Goal: Find specific fact: Find contact information

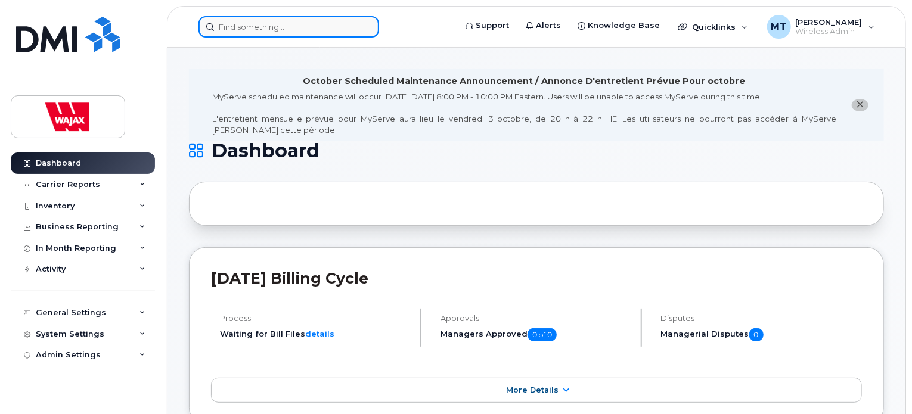
click at [259, 30] on input at bounding box center [289, 26] width 181 height 21
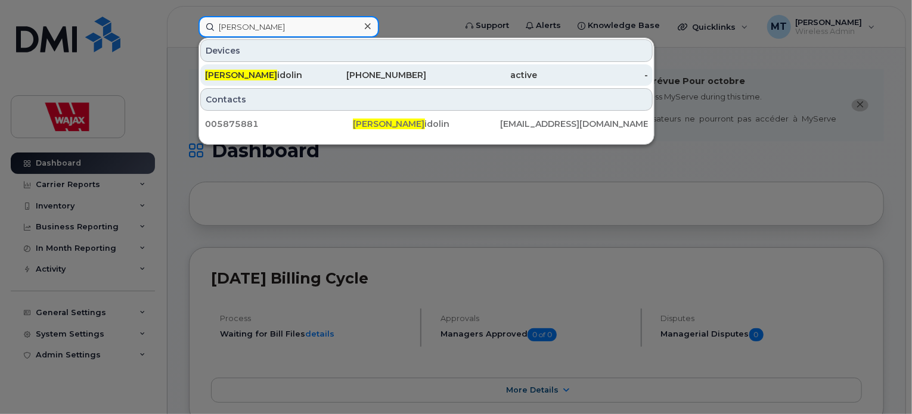
type input "[PERSON_NAME]"
click at [280, 72] on div "[PERSON_NAME] idolin" at bounding box center [260, 75] width 111 height 12
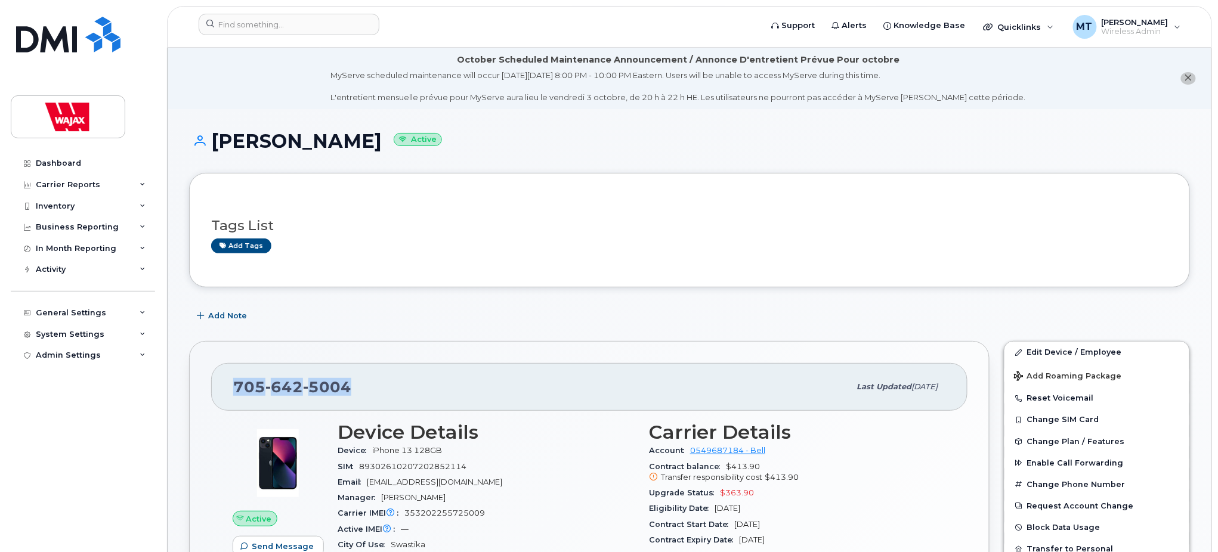
drag, startPoint x: 367, startPoint y: 382, endPoint x: 229, endPoint y: 382, distance: 137.8
click at [229, 382] on div "[PHONE_NUMBER] Last updated [DATE]" at bounding box center [589, 387] width 756 height 48
copy span "[PHONE_NUMBER]"
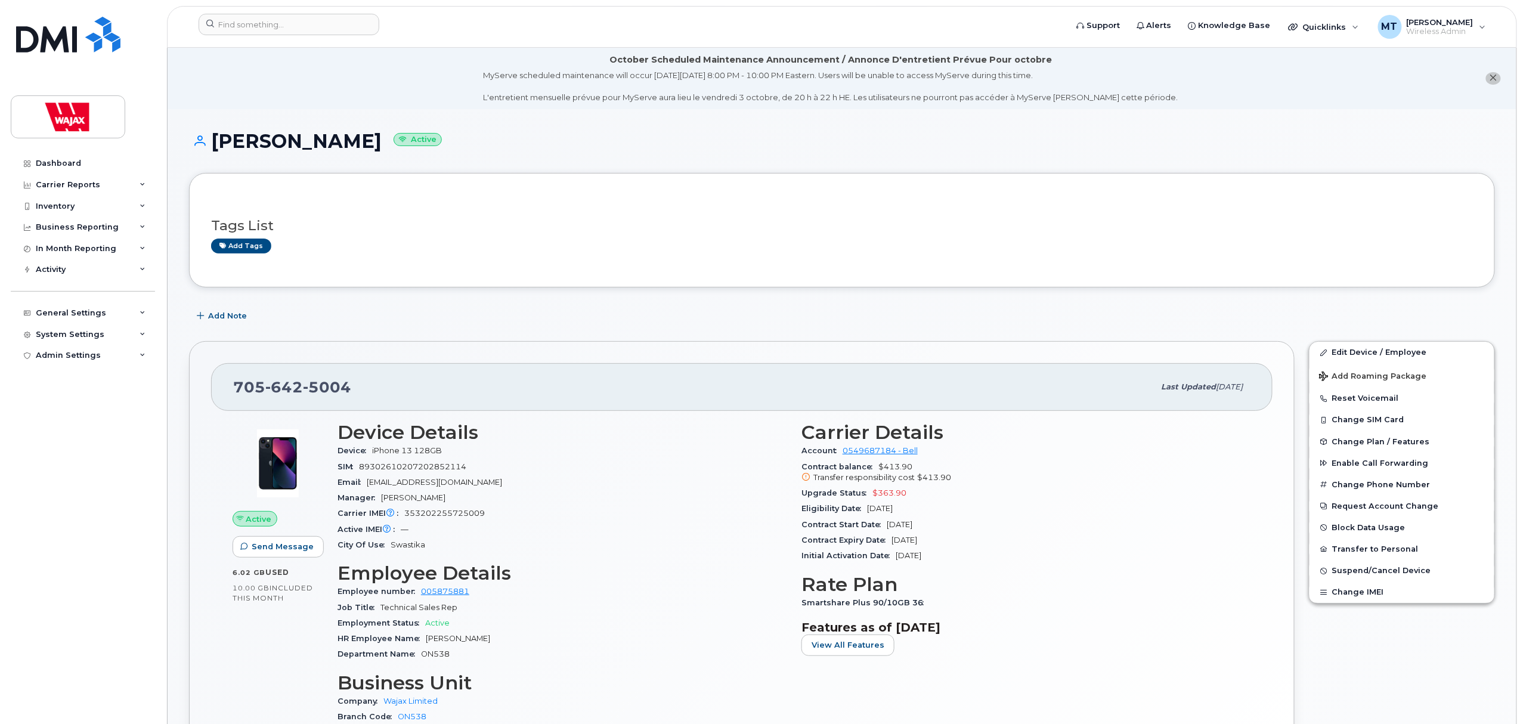
drag, startPoint x: 576, startPoint y: 149, endPoint x: 556, endPoint y: 171, distance: 29.5
click at [576, 149] on h1 "[PERSON_NAME] Active" at bounding box center [842, 141] width 1306 height 21
